Goal: Information Seeking & Learning: Learn about a topic

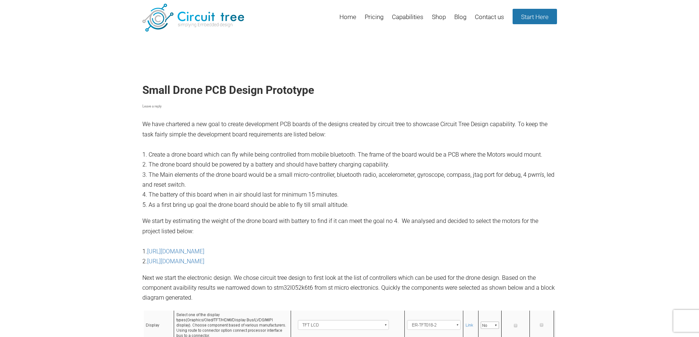
click at [545, 125] on p "We have chartered a new goal to create development PCB boards of the designs cr…" at bounding box center [349, 141] width 415 height 137
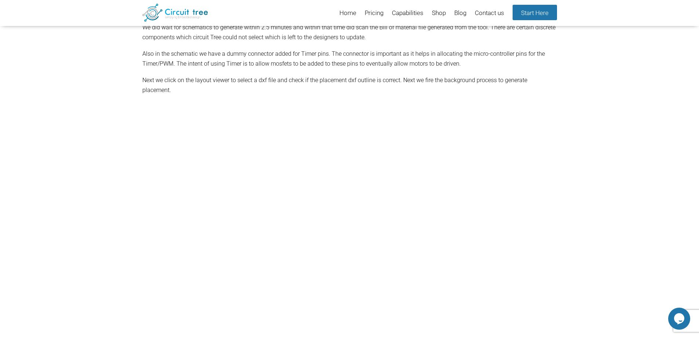
scroll to position [652, 0]
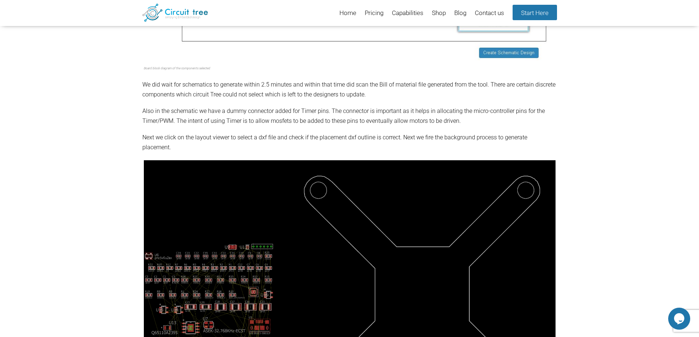
click at [502, 126] on p "Also in the schematic we have a dummy connector added for Timer pins. The conne…" at bounding box center [349, 116] width 415 height 20
click at [495, 120] on p "Also in the schematic we have a dummy connector added for Timer pins. The conne…" at bounding box center [349, 116] width 415 height 20
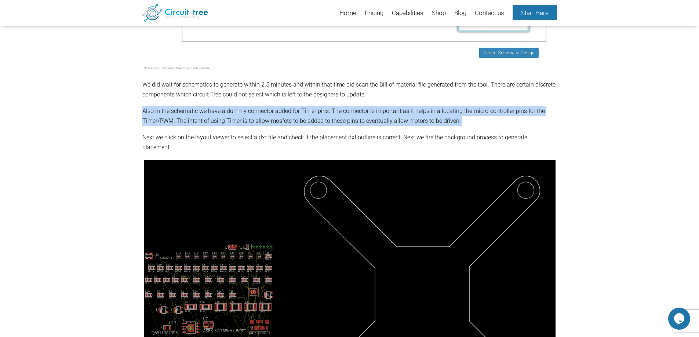
click at [495, 120] on p "Also in the schematic we have a dummy connector added for Timer pins. The conne…" at bounding box center [349, 116] width 415 height 20
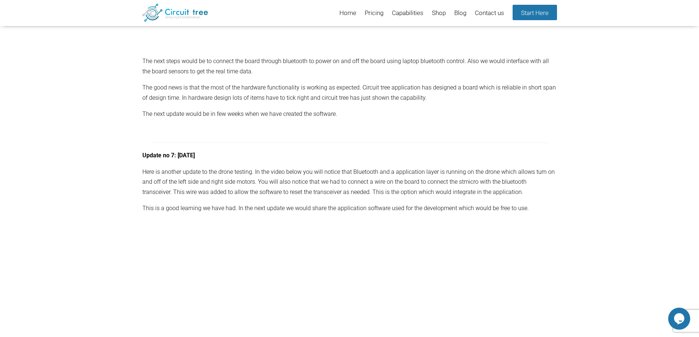
scroll to position [3716, 0]
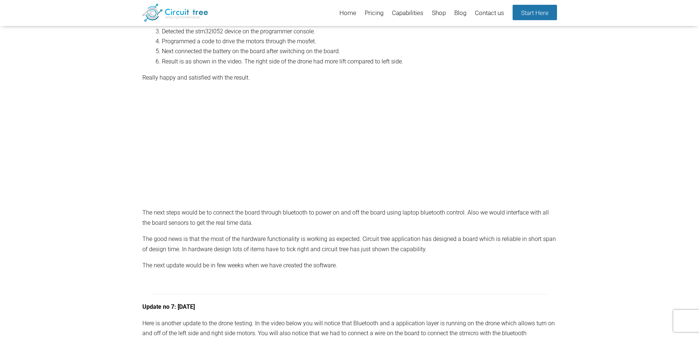
click at [466, 137] on p "Really happy and satisfied with the result. The next steps would be to connect …" at bounding box center [349, 150] width 415 height 155
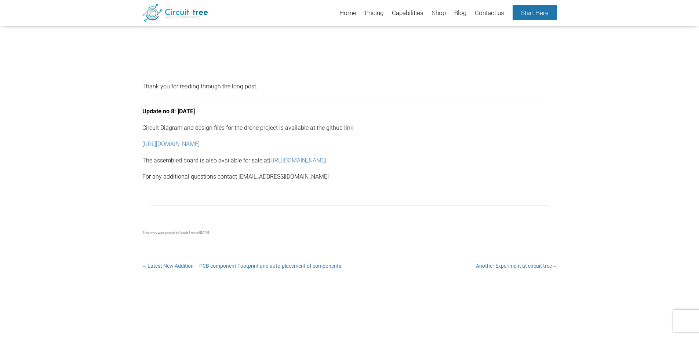
scroll to position [4304, 0]
